Goal: Navigation & Orientation: Find specific page/section

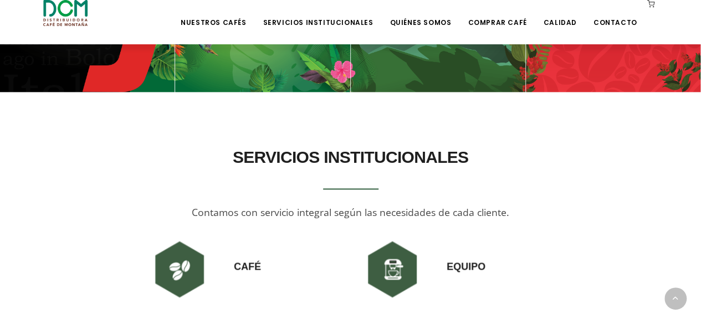
scroll to position [499, 0]
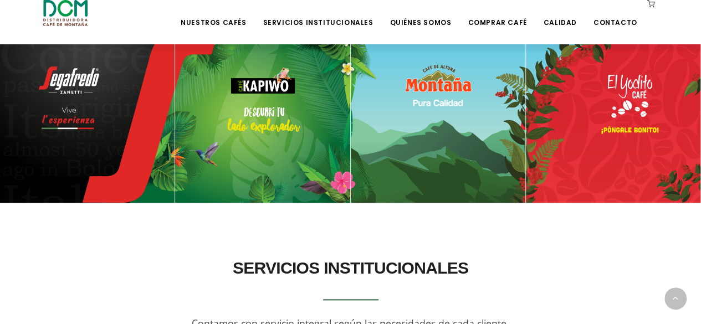
click at [471, 188] on img at bounding box center [438, 115] width 175 height 175
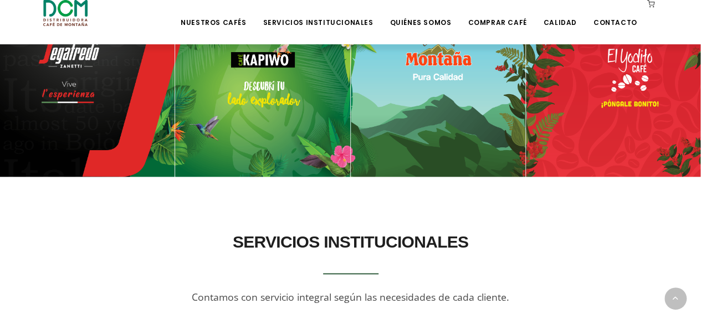
scroll to position [443, 0]
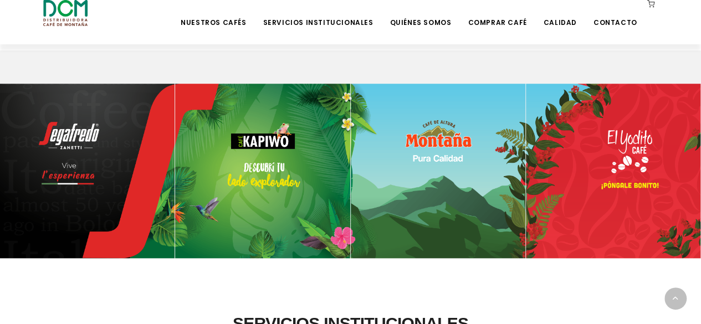
click at [433, 184] on img at bounding box center [438, 171] width 175 height 175
